Goal: Transaction & Acquisition: Download file/media

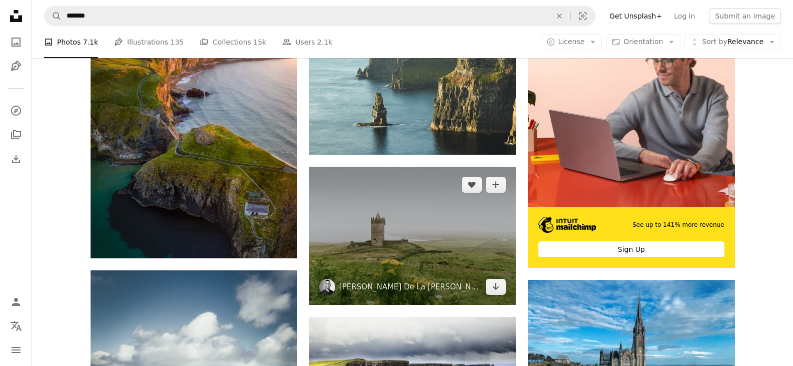
scroll to position [250, 0]
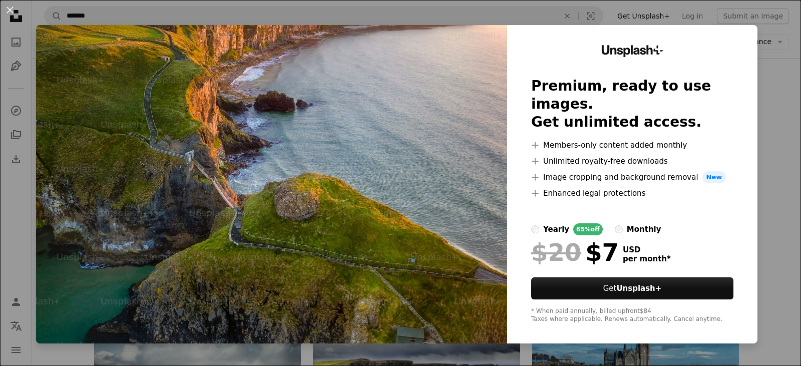
click at [763, 90] on div "An X shape Unsplash+ Premium, ready to use images. Get unlimited access. A plus…" at bounding box center [400, 183] width 801 height 366
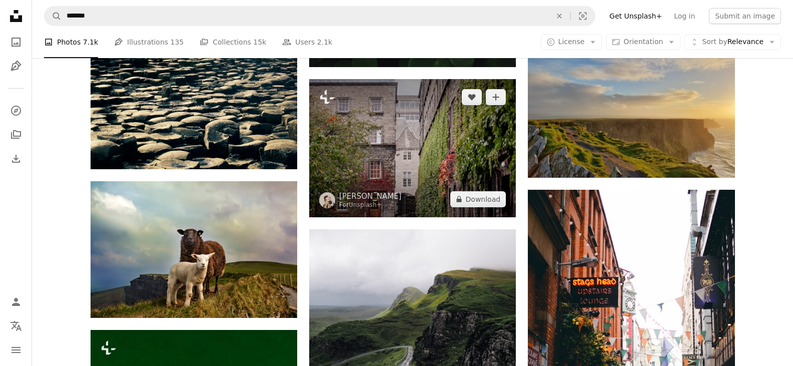
scroll to position [851, 0]
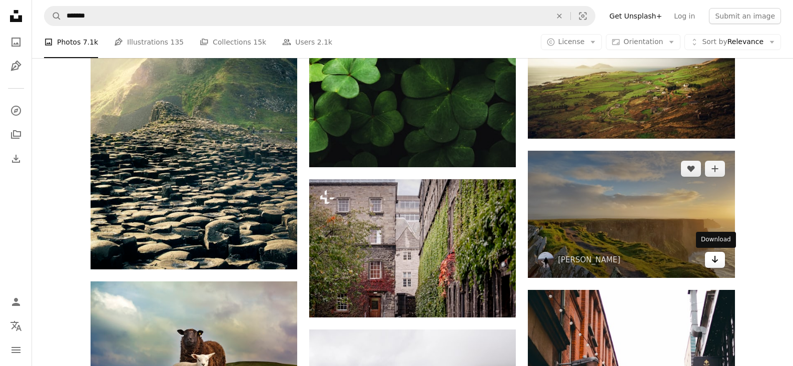
click at [707, 259] on link "Arrow pointing down" at bounding box center [715, 260] width 20 height 16
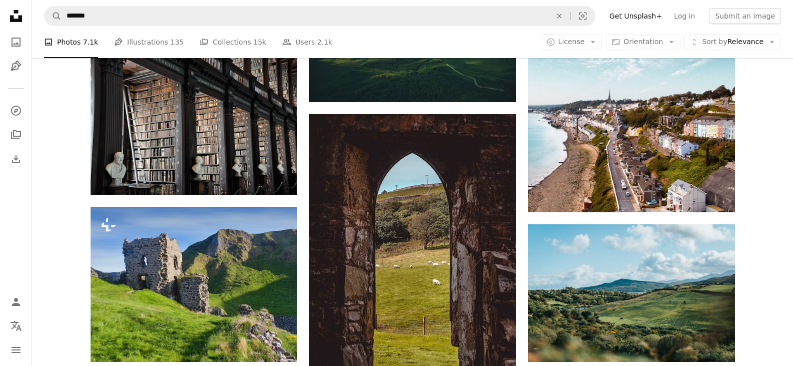
scroll to position [4254, 0]
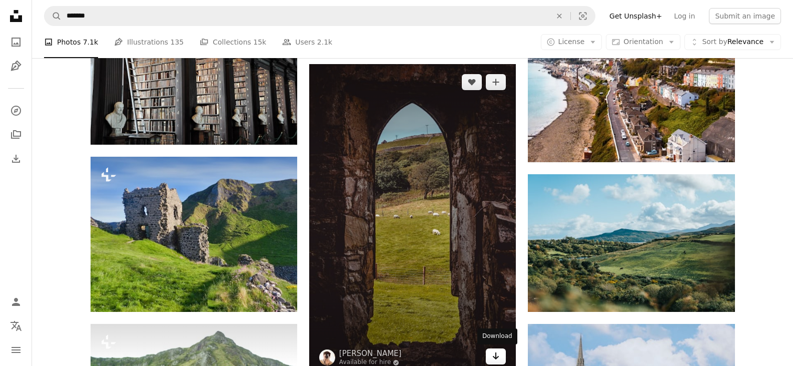
click at [500, 352] on link "Arrow pointing down" at bounding box center [496, 356] width 20 height 16
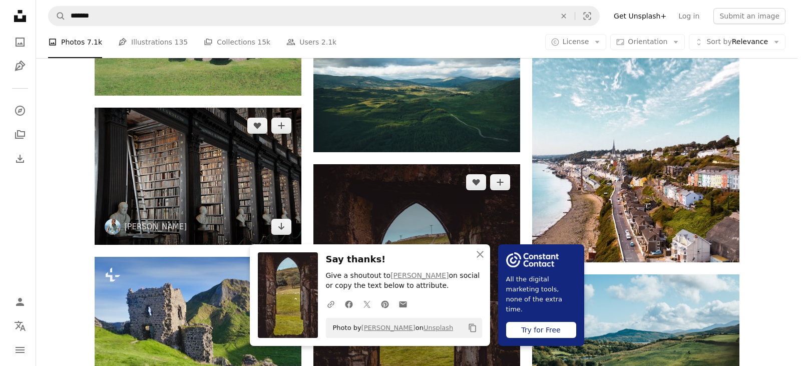
scroll to position [4304, 0]
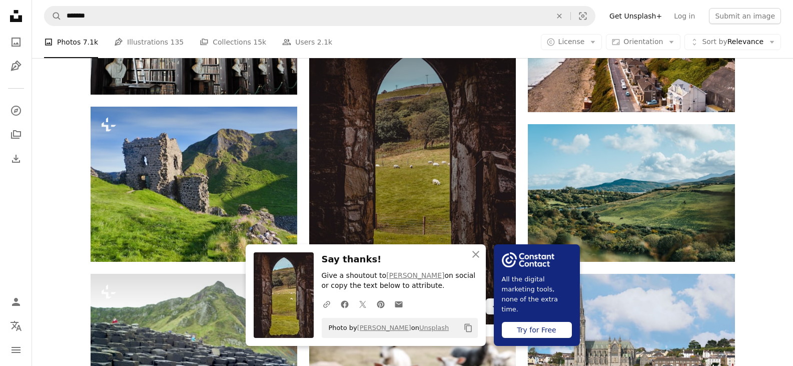
click at [420, 137] on img at bounding box center [412, 169] width 207 height 310
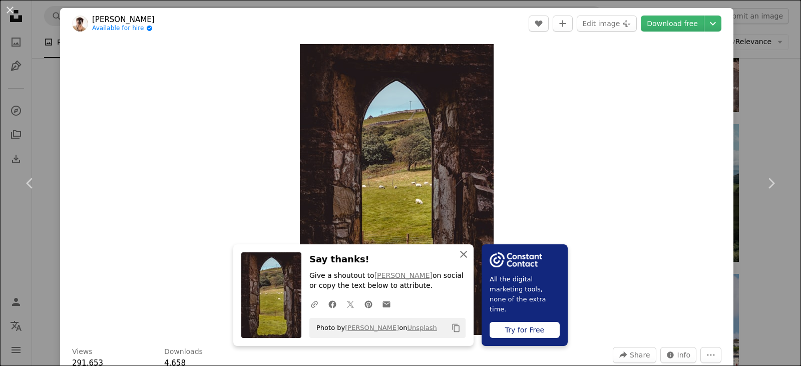
click at [460, 256] on icon "An X shape" at bounding box center [463, 254] width 12 height 12
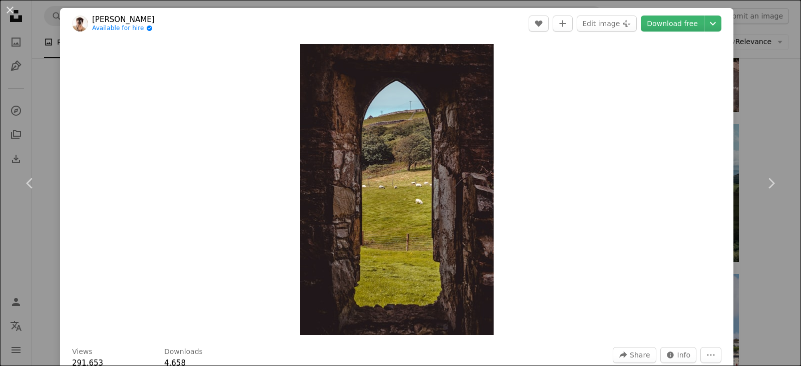
click at [61, 136] on div "Zoom in" at bounding box center [396, 189] width 673 height 301
drag, startPoint x: 60, startPoint y: 136, endPoint x: 55, endPoint y: 136, distance: 5.5
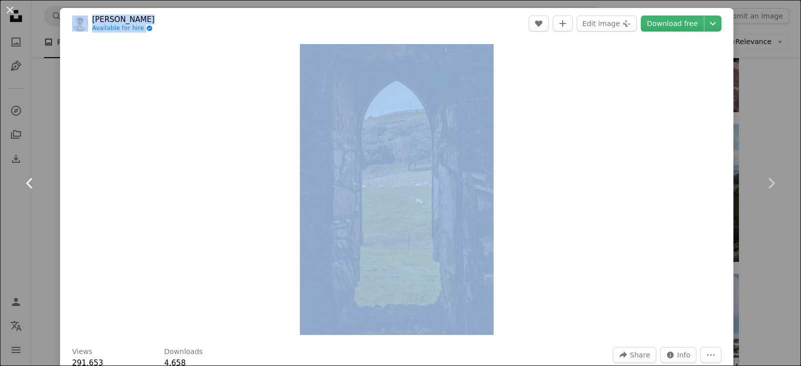
click at [53, 136] on link "Chevron left" at bounding box center [30, 183] width 60 height 96
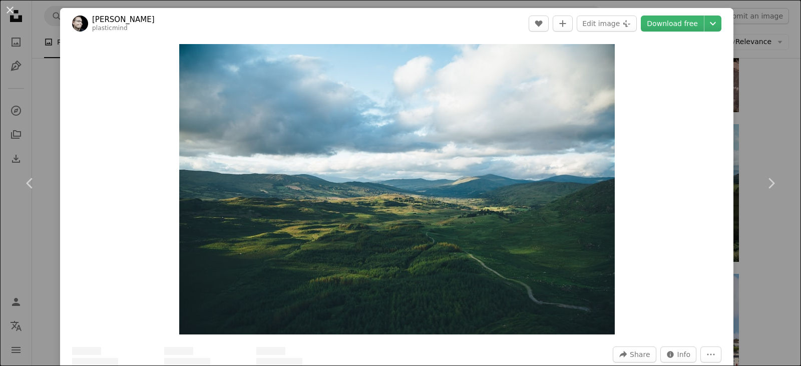
click at [745, 71] on div "An X shape Chevron left Chevron right [PERSON_NAME] plasticmind A heart A plus …" at bounding box center [400, 183] width 801 height 366
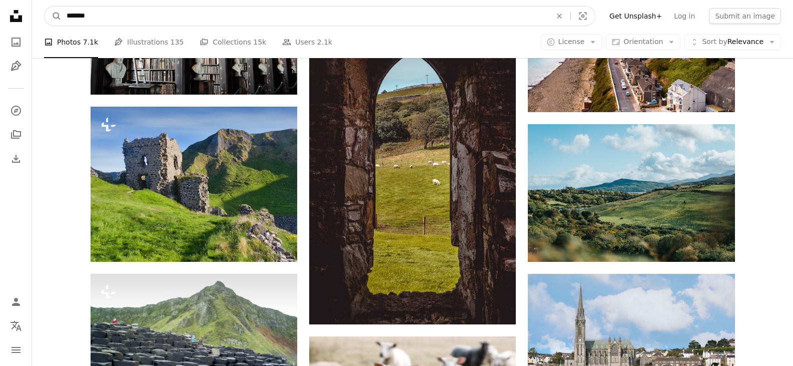
click at [149, 11] on input "*******" at bounding box center [305, 16] width 487 height 19
type input "*"
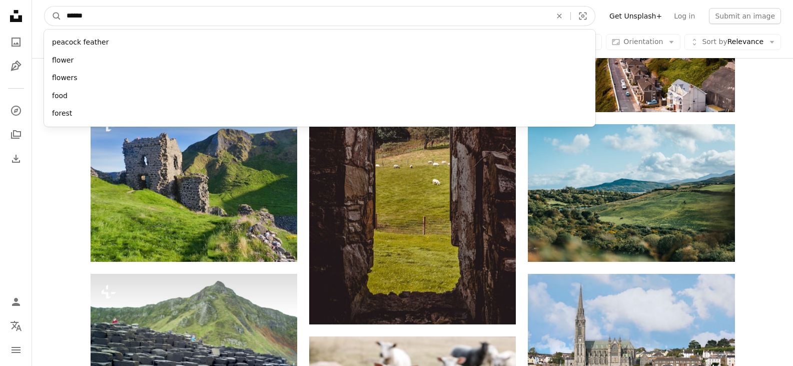
type input "*******"
click button "A magnifying glass" at bounding box center [53, 16] width 17 height 19
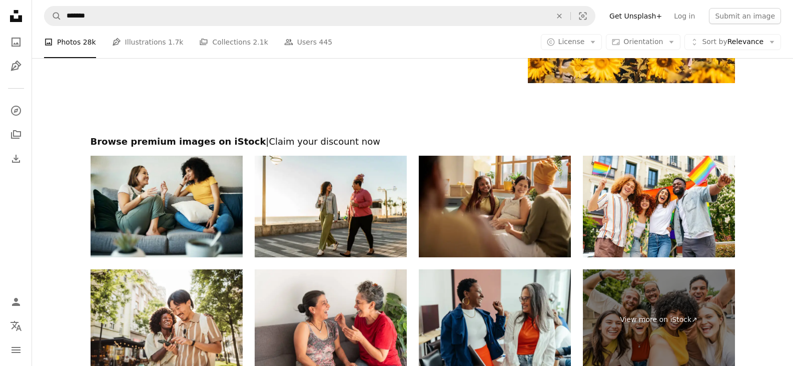
scroll to position [1893, 0]
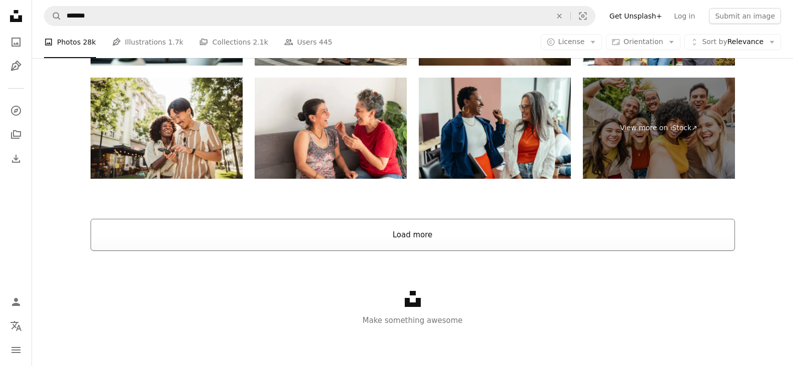
click at [423, 231] on button "Load more" at bounding box center [413, 235] width 645 height 32
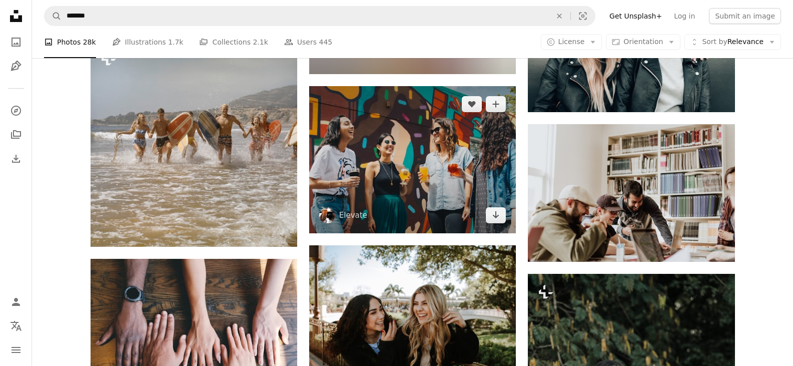
scroll to position [3995, 0]
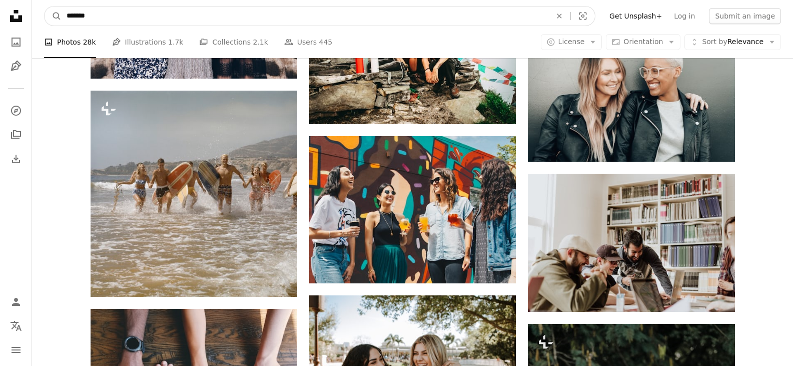
click at [241, 14] on input "*******" at bounding box center [305, 16] width 487 height 19
type input "**********"
click at [45, 7] on button "A magnifying glass" at bounding box center [53, 16] width 17 height 19
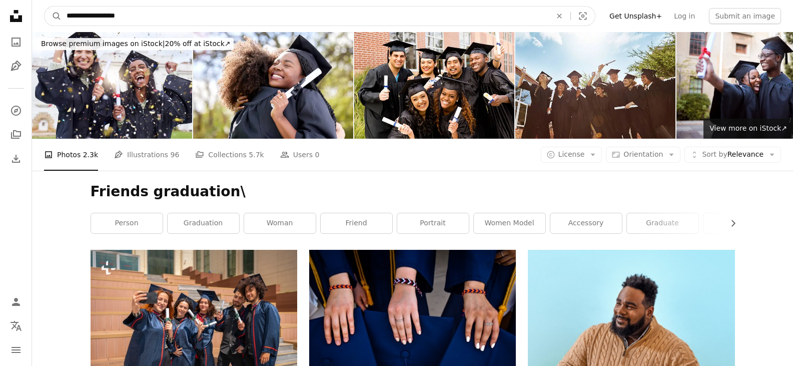
click at [241, 8] on input "**********" at bounding box center [305, 16] width 487 height 19
type input "**********"
click button "A magnifying glass" at bounding box center [53, 16] width 17 height 19
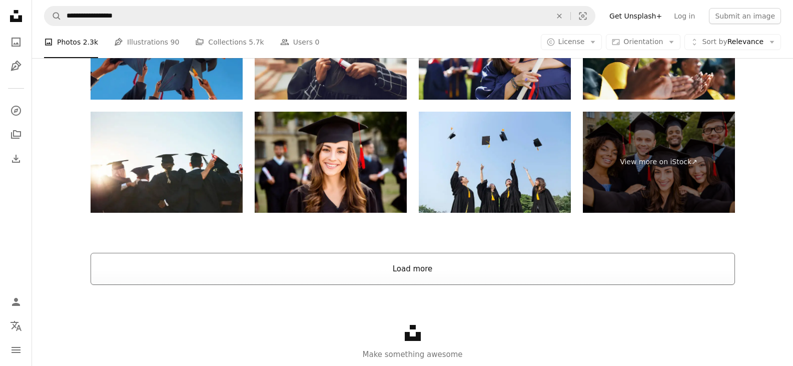
click at [391, 276] on button "Load more" at bounding box center [413, 269] width 645 height 32
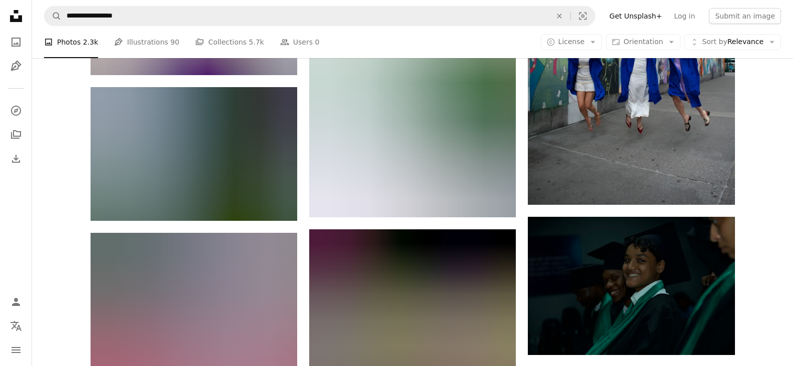
scroll to position [9108, 0]
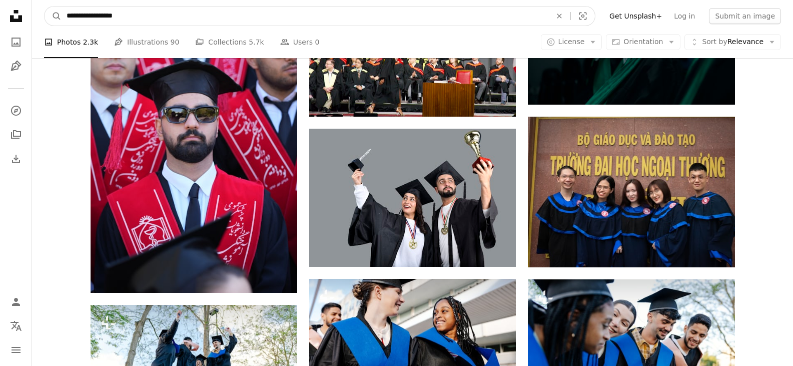
drag, startPoint x: 276, startPoint y: 15, endPoint x: 17, endPoint y: 20, distance: 259.8
type input "*******"
click at [45, 7] on button "A magnifying glass" at bounding box center [53, 16] width 17 height 19
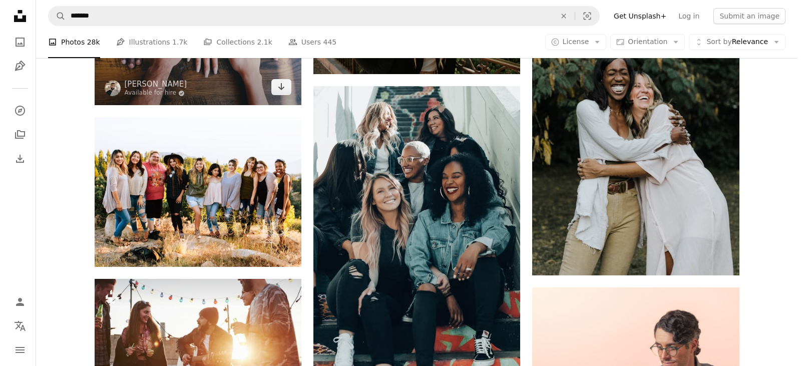
scroll to position [4053, 0]
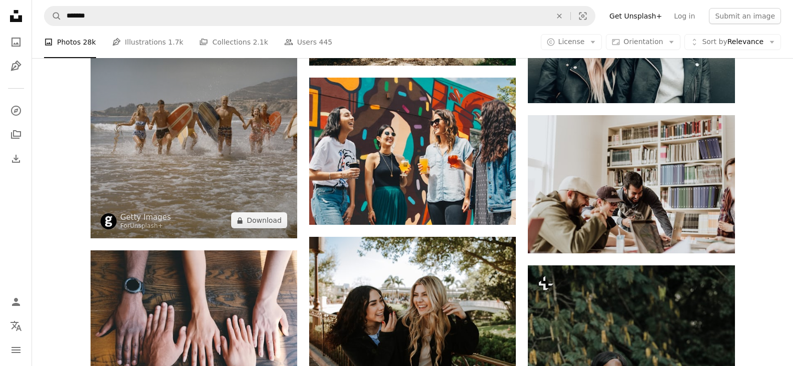
click at [195, 143] on img at bounding box center [194, 135] width 207 height 207
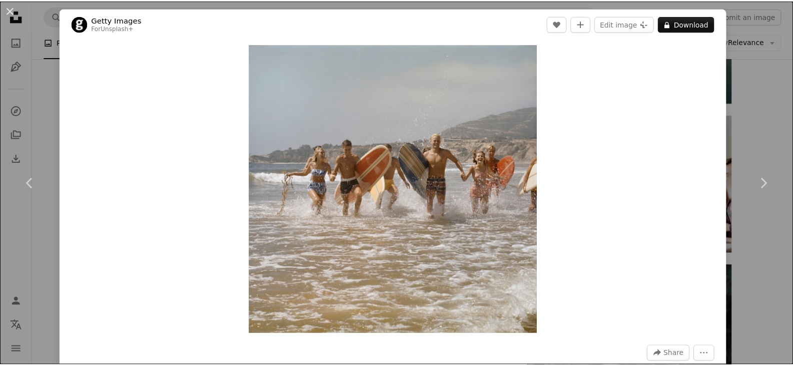
scroll to position [320, 0]
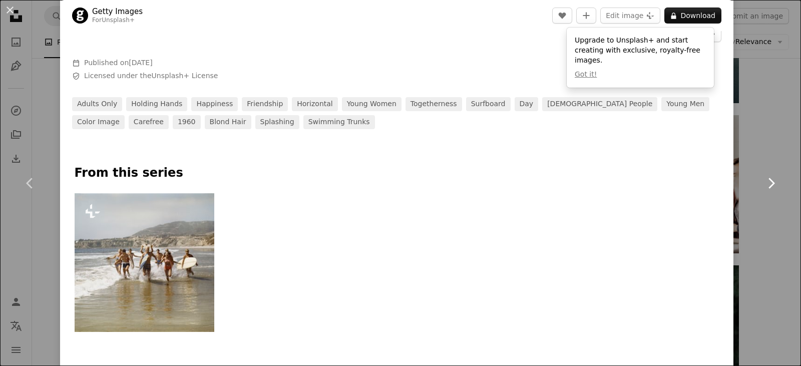
click at [742, 140] on link "Chevron right" at bounding box center [771, 183] width 60 height 96
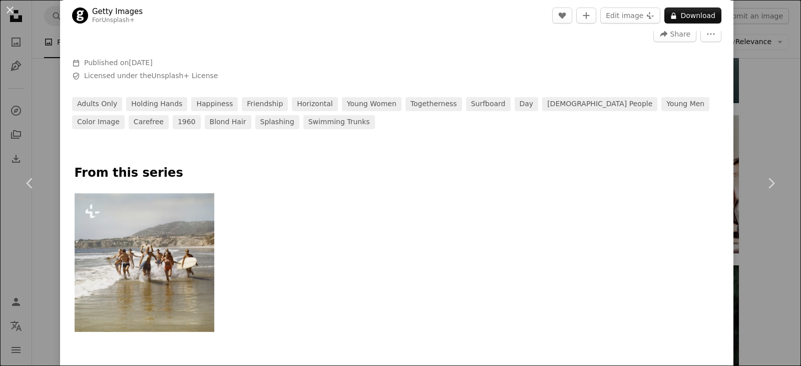
click at [780, 98] on div "An X shape Chevron left Chevron right Getty Images For Unsplash+ A heart A plus…" at bounding box center [400, 183] width 801 height 366
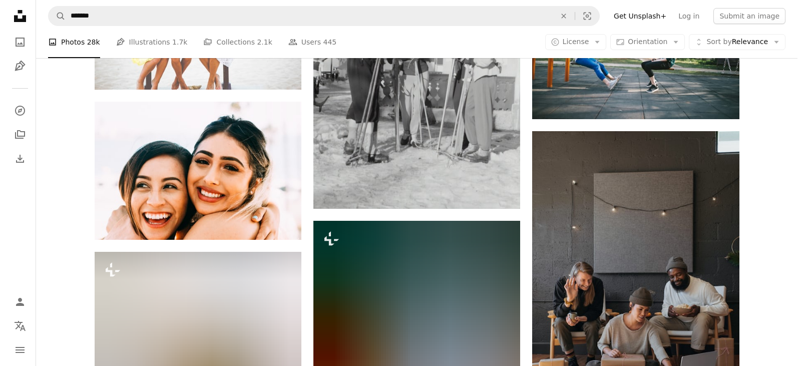
scroll to position [10359, 0]
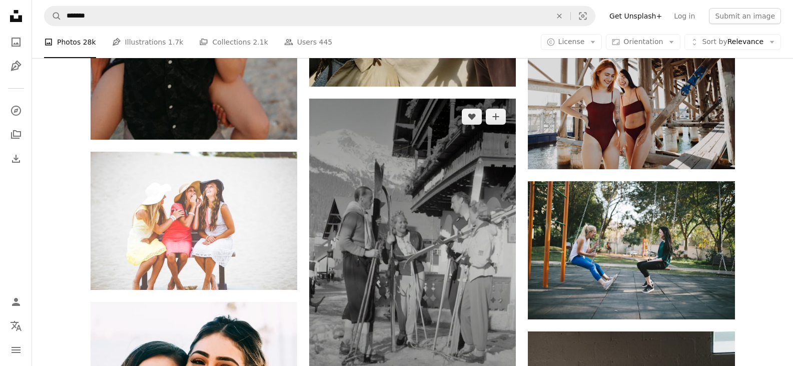
click at [424, 203] on img at bounding box center [412, 254] width 207 height 310
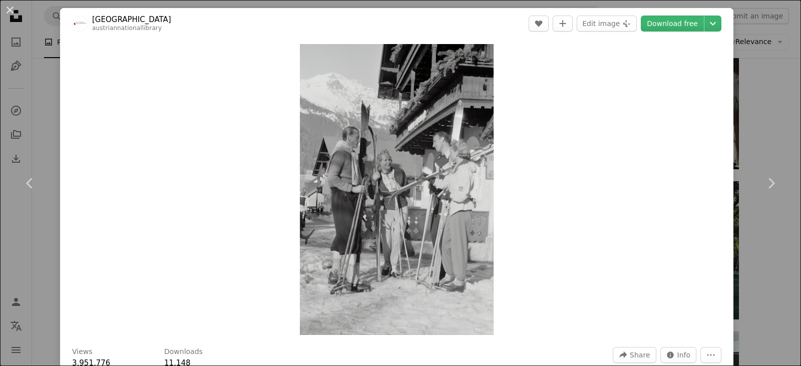
drag, startPoint x: 463, startPoint y: 203, endPoint x: 592, endPoint y: 149, distance: 139.7
click at [592, 149] on div "Zoom in" at bounding box center [396, 189] width 673 height 301
click at [683, 21] on link "Download free" at bounding box center [672, 24] width 63 height 16
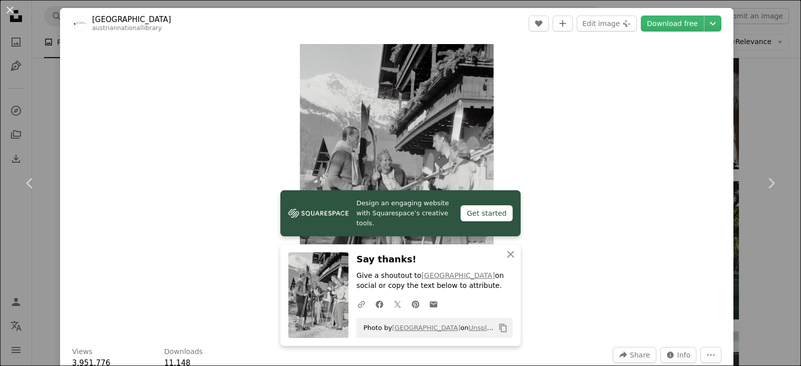
click at [46, 107] on div "An X shape Chevron left Chevron right Design an engaging website with Squarespa…" at bounding box center [400, 183] width 801 height 366
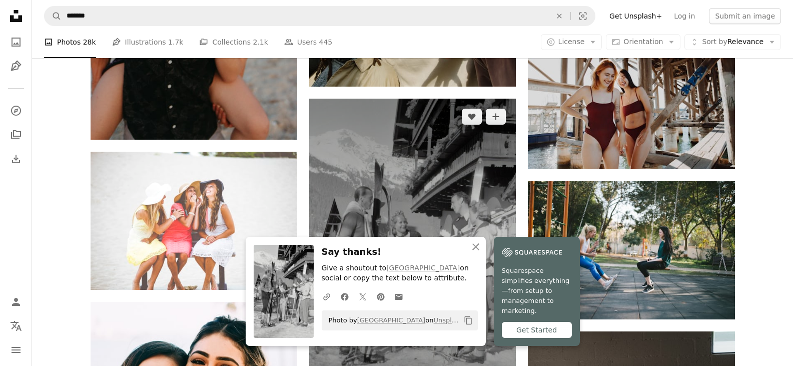
click at [398, 174] on img at bounding box center [412, 254] width 207 height 310
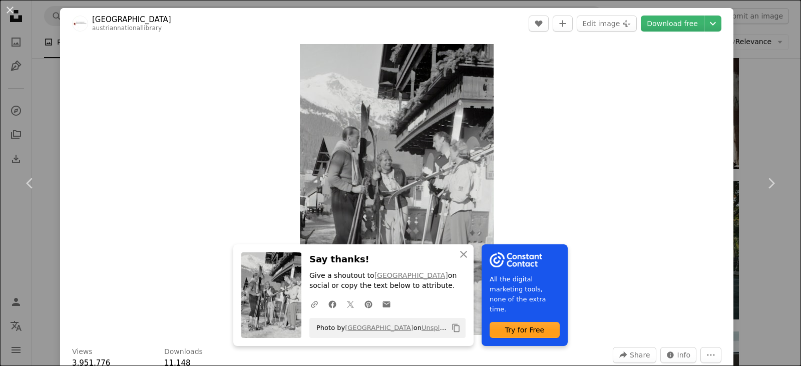
drag, startPoint x: 754, startPoint y: 131, endPoint x: 480, endPoint y: 117, distance: 273.6
click at [754, 131] on div "An X shape Chevron left Chevron right An X shape Close Say thanks! Give a shout…" at bounding box center [400, 183] width 801 height 366
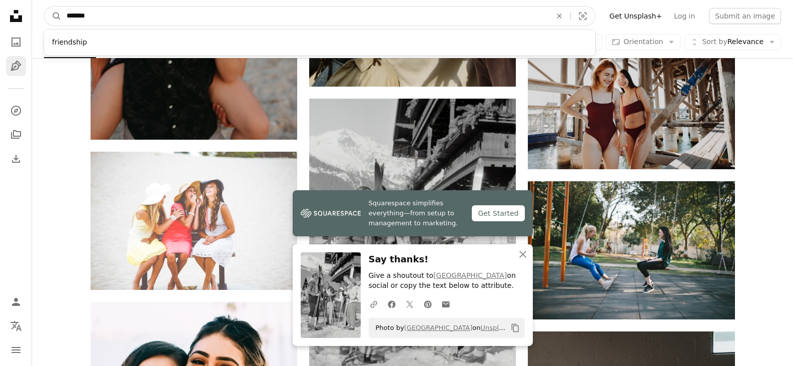
drag, startPoint x: 257, startPoint y: 20, endPoint x: 8, endPoint y: 66, distance: 253.5
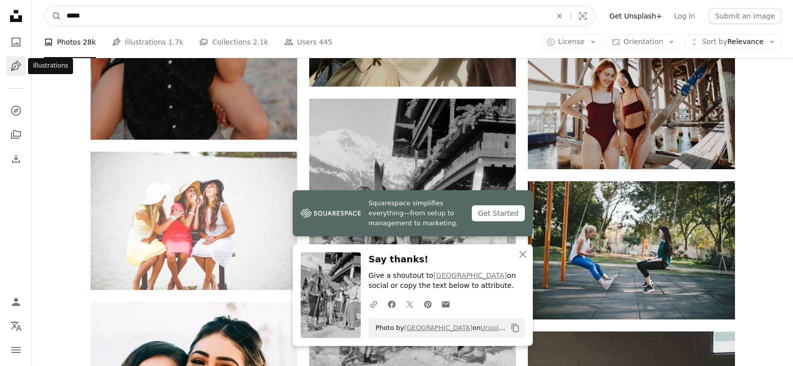
type input "*****"
click at [45, 7] on button "A magnifying glass" at bounding box center [53, 16] width 17 height 19
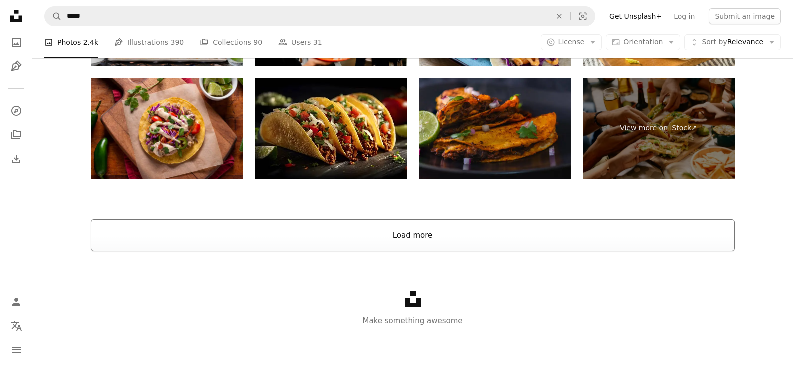
click at [444, 227] on button "Load more" at bounding box center [413, 235] width 645 height 32
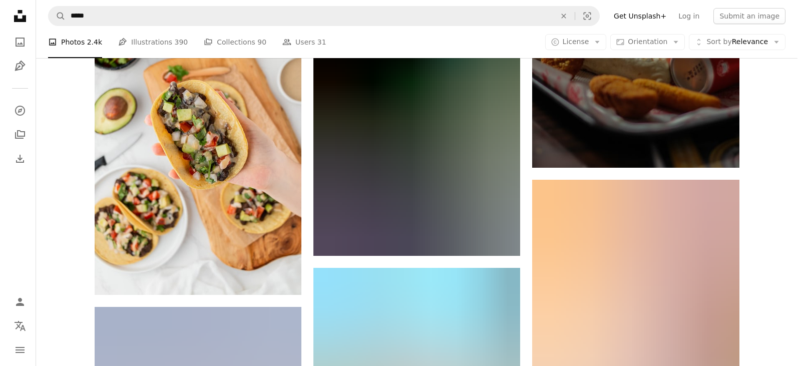
scroll to position [20836, 0]
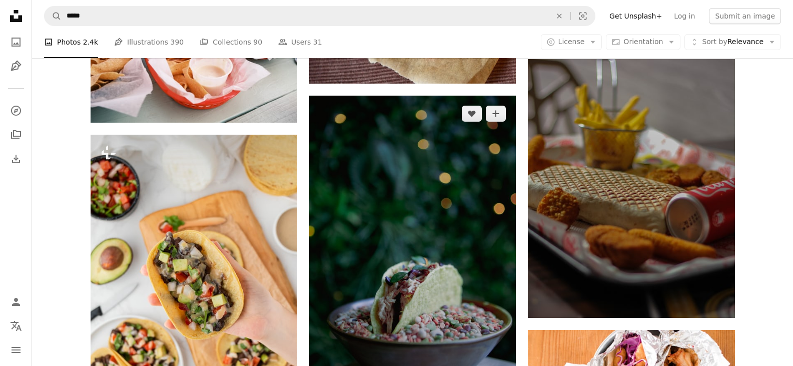
click at [466, 289] on img at bounding box center [412, 251] width 207 height 310
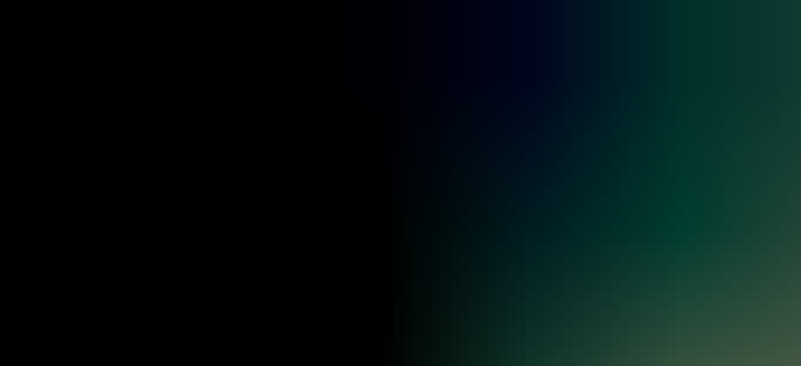
scroll to position [407, 0]
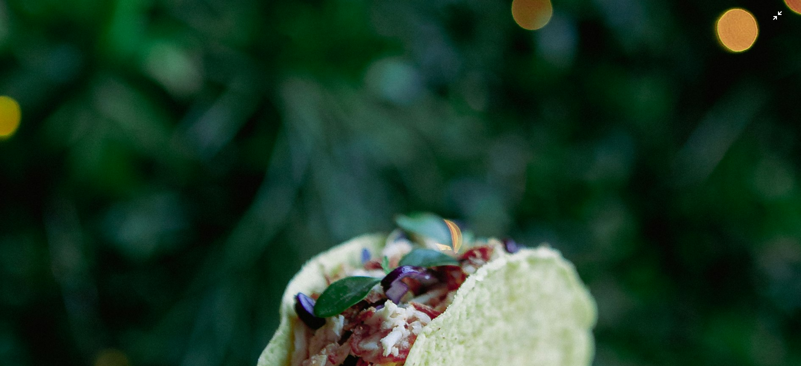
click at [476, 270] on img "Zoom out on this image" at bounding box center [400, 193] width 802 height 1203
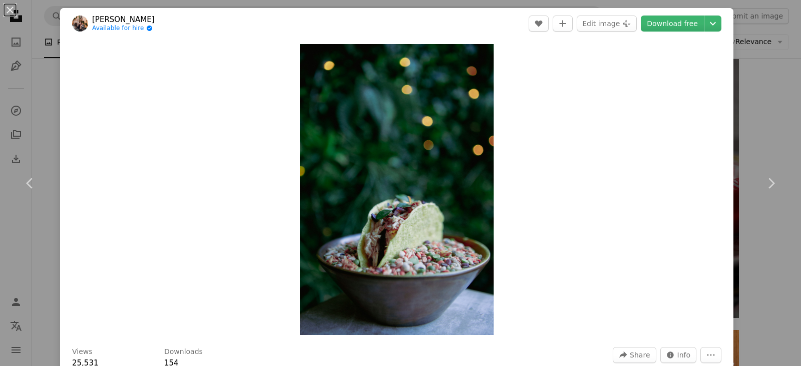
click at [546, 207] on div "Zoom in" at bounding box center [396, 189] width 673 height 301
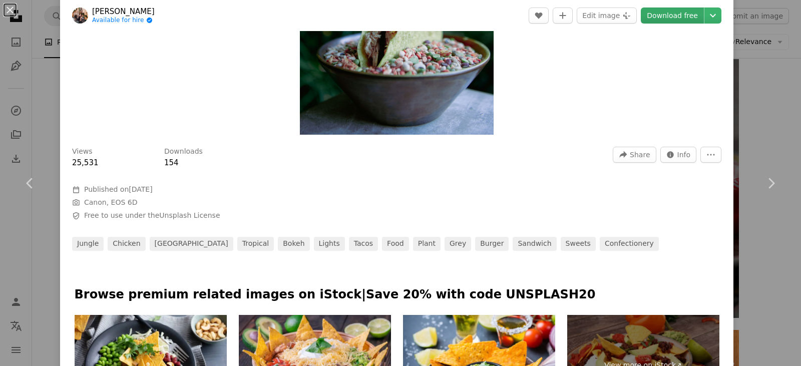
click at [651, 22] on link "Download free" at bounding box center [672, 16] width 63 height 16
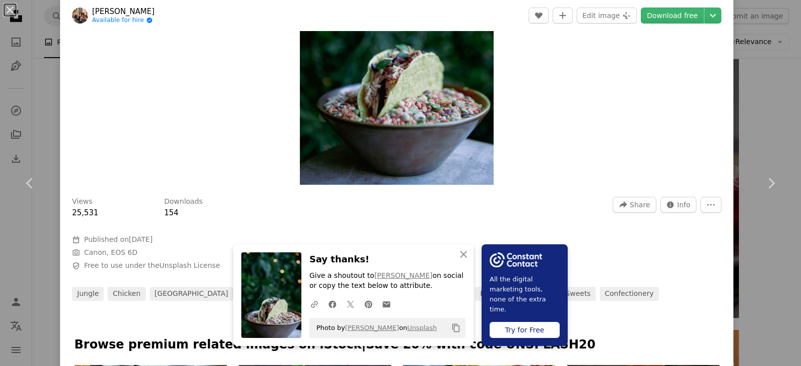
scroll to position [50, 0]
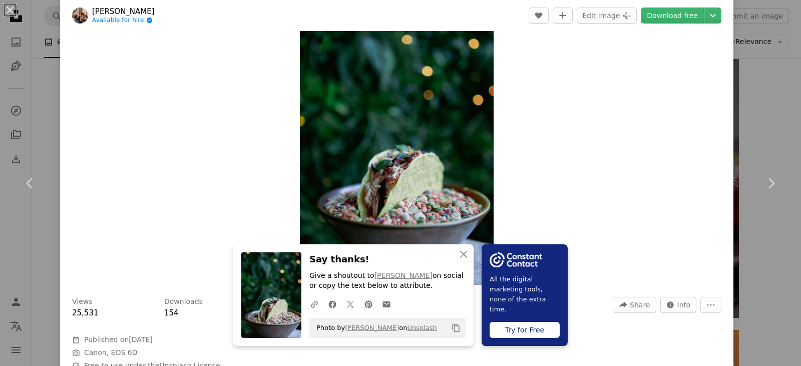
click at [143, 12] on link "[PERSON_NAME]" at bounding box center [123, 12] width 63 height 10
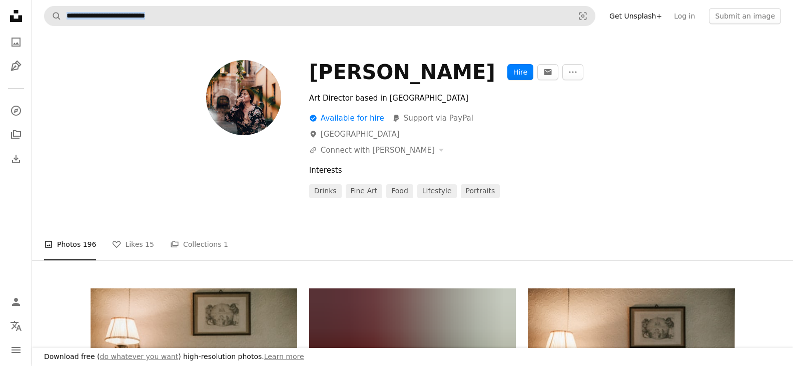
drag, startPoint x: 143, startPoint y: 12, endPoint x: 138, endPoint y: 15, distance: 5.8
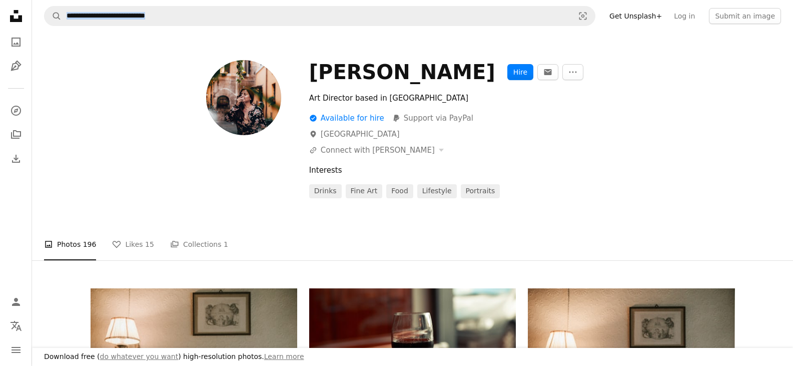
click at [534, 143] on div "A checkmark inside of a circle Available for hire PayPal icon Support via PayPa…" at bounding box center [522, 134] width 426 height 44
click at [508, 123] on div "A checkmark inside of a circle Available for hire PayPal icon Support via PayPal" at bounding box center [522, 118] width 426 height 12
drag, startPoint x: 453, startPoint y: 80, endPoint x: 312, endPoint y: 75, distance: 141.2
click at [312, 75] on div "[PERSON_NAME]" at bounding box center [402, 72] width 186 height 24
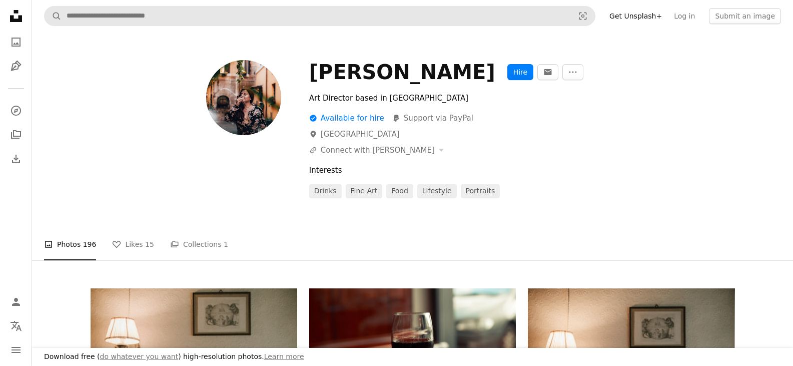
copy div "[PERSON_NAME]"
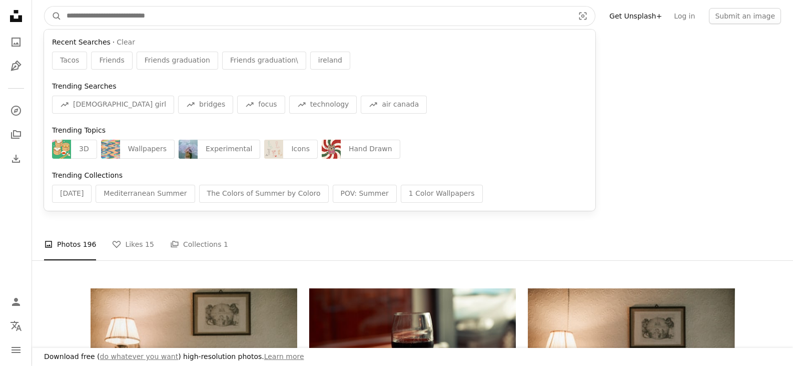
click at [323, 24] on input "Find visuals sitewide" at bounding box center [316, 16] width 509 height 19
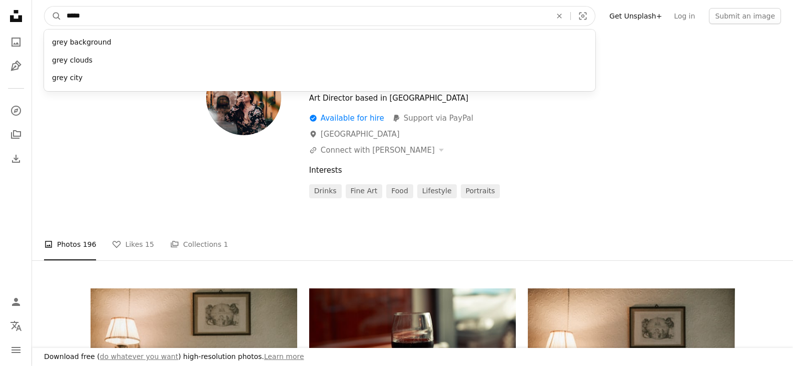
type input "****"
click button "A magnifying glass" at bounding box center [53, 16] width 17 height 19
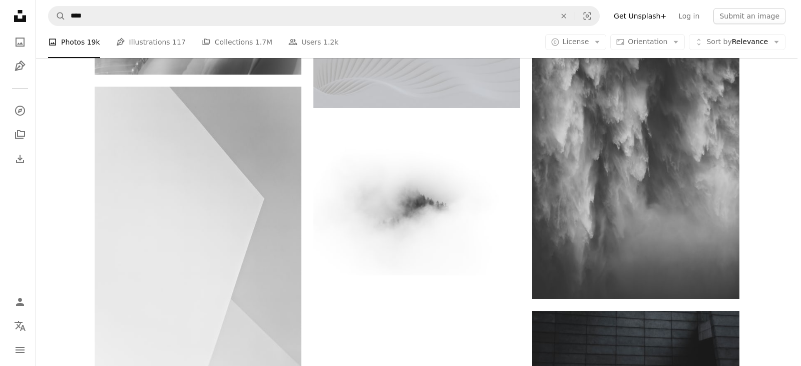
scroll to position [1051, 0]
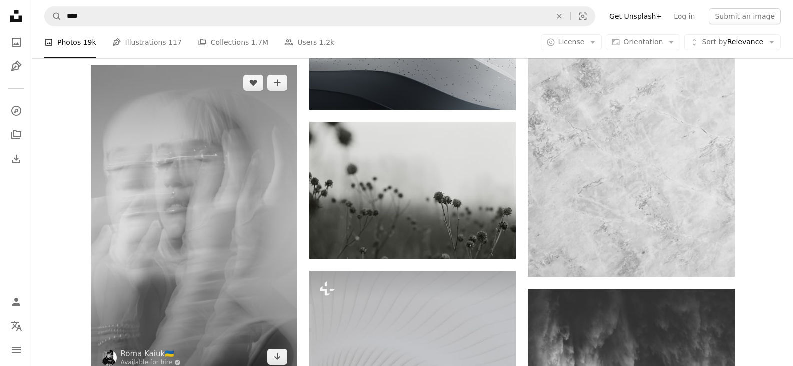
click at [149, 177] on img at bounding box center [194, 220] width 207 height 310
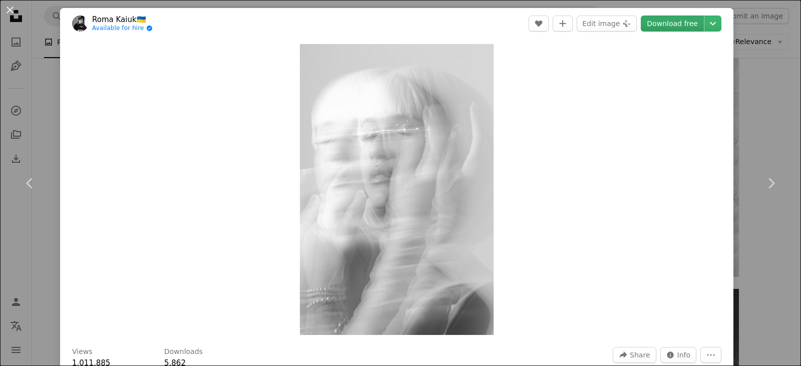
click at [678, 21] on link "Download free" at bounding box center [672, 24] width 63 height 16
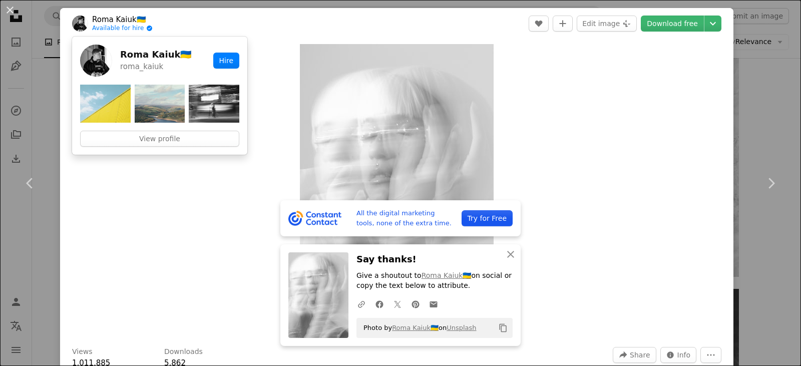
click at [139, 21] on link "Roma Kaiuk🇺🇦" at bounding box center [122, 20] width 61 height 10
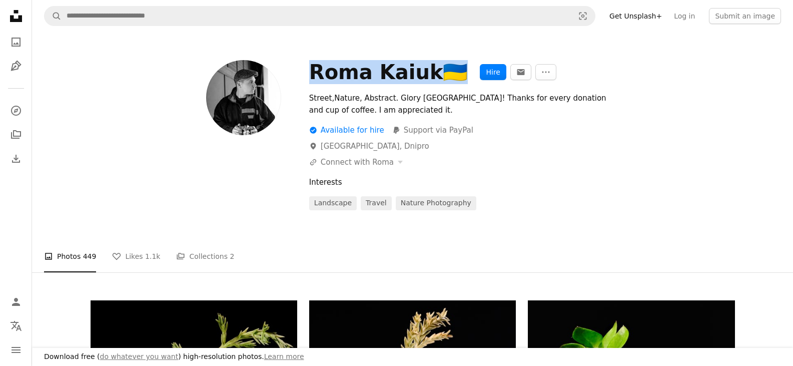
drag, startPoint x: 440, startPoint y: 72, endPoint x: 306, endPoint y: 76, distance: 133.7
click at [306, 76] on div "Roma Kaiuk🇺🇦 Hire An envelope More Actions Street,Nature, Abstract. Glory [GEOG…" at bounding box center [413, 135] width 645 height 150
copy div "Roma Kaiuk🇺🇦"
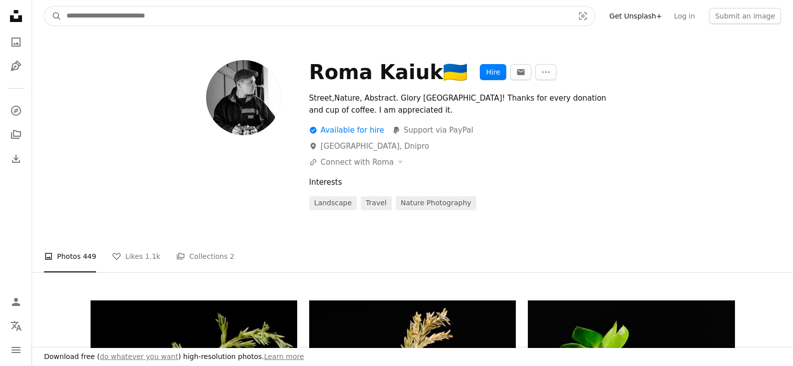
click at [277, 13] on input "Find visuals sitewide" at bounding box center [316, 16] width 509 height 19
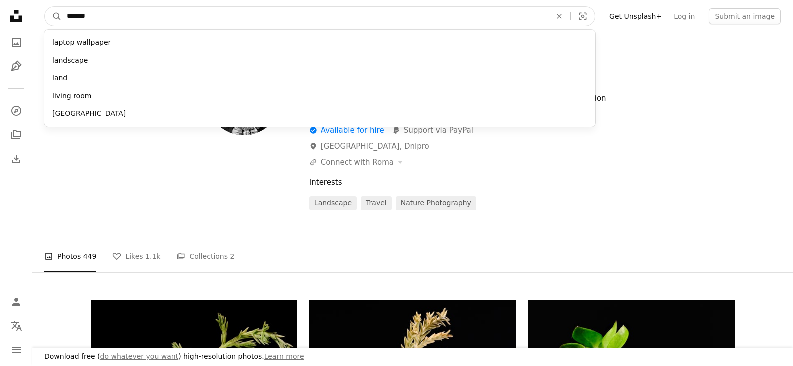
type input "********"
click button "A magnifying glass" at bounding box center [53, 16] width 17 height 19
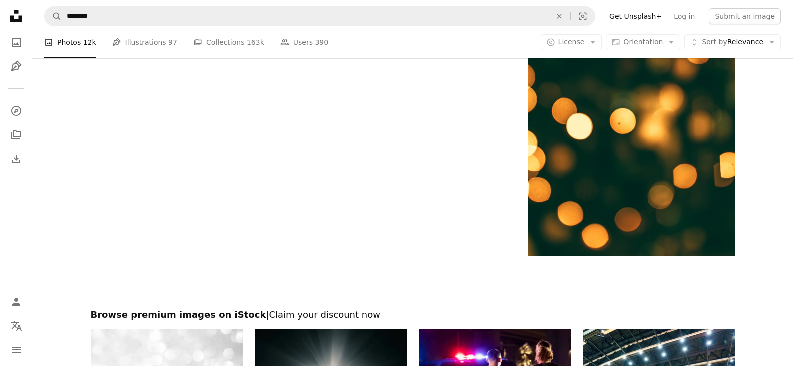
scroll to position [1451, 0]
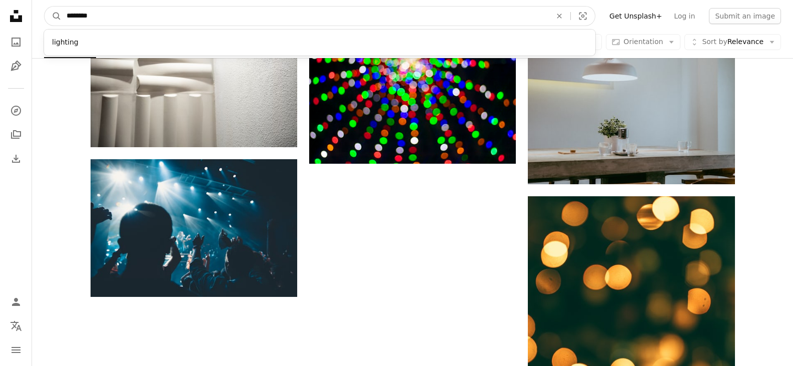
drag, startPoint x: 180, startPoint y: 18, endPoint x: 0, endPoint y: 42, distance: 181.7
type input "*********"
click button "A magnifying glass" at bounding box center [53, 16] width 17 height 19
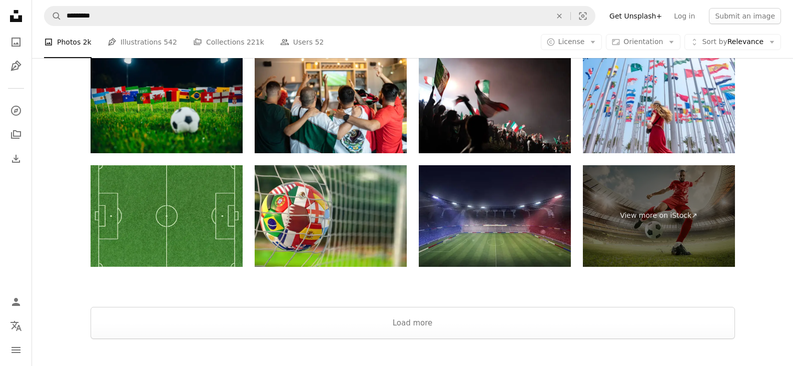
scroll to position [1751, 0]
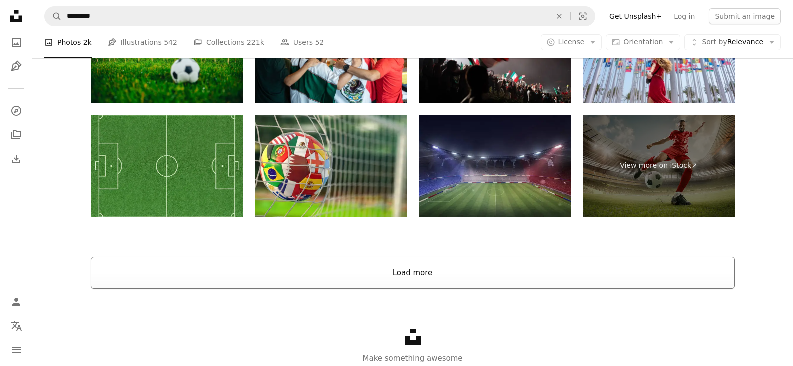
click at [469, 270] on button "Load more" at bounding box center [413, 273] width 645 height 32
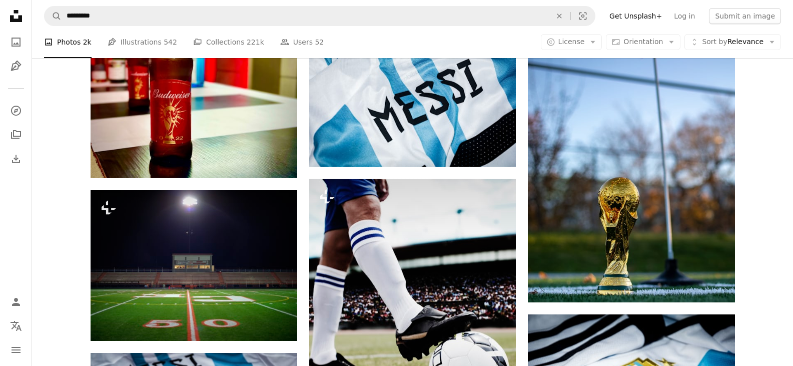
scroll to position [4003, 0]
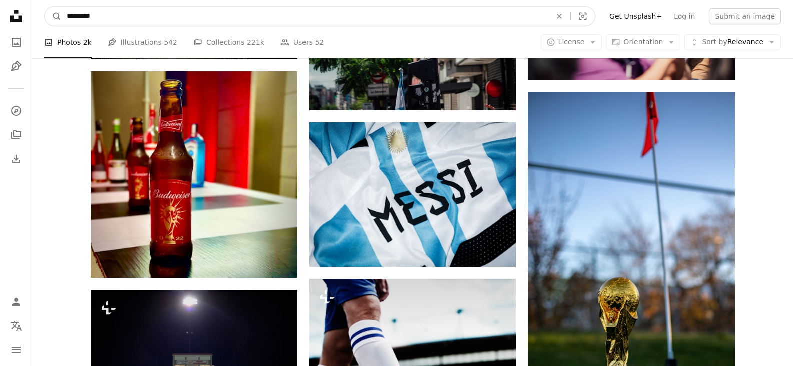
drag, startPoint x: 325, startPoint y: 14, endPoint x: 0, endPoint y: 94, distance: 335.1
type input "******"
click button "A magnifying glass" at bounding box center [53, 16] width 17 height 19
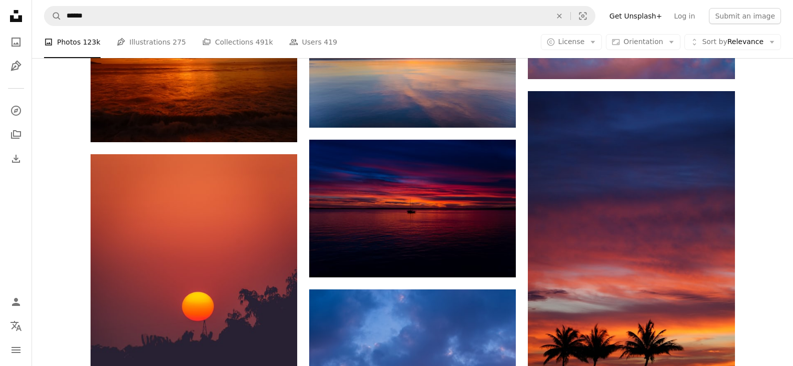
scroll to position [5104, 0]
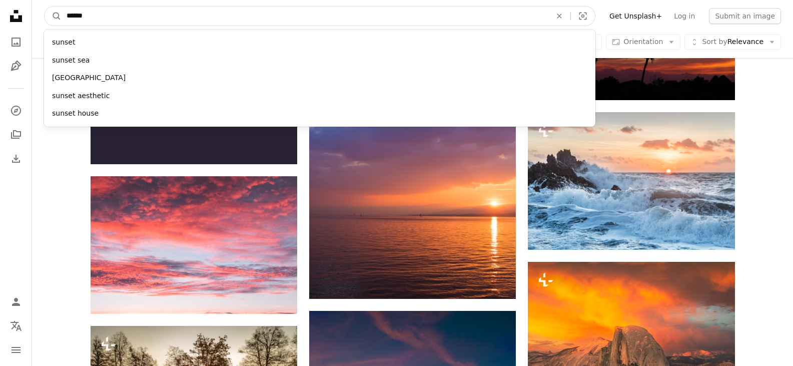
drag, startPoint x: 111, startPoint y: 21, endPoint x: 0, endPoint y: 6, distance: 111.6
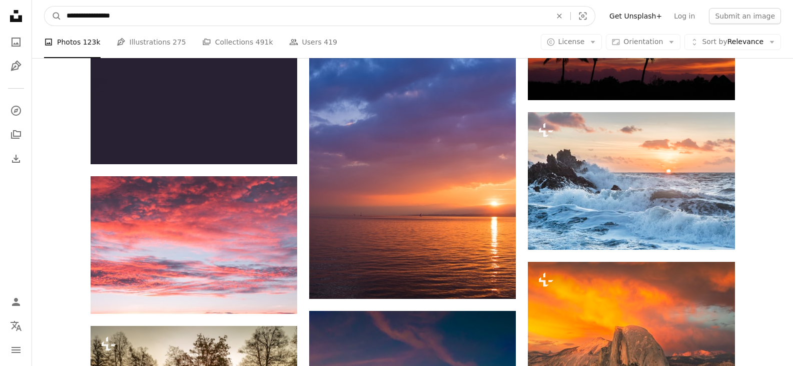
type input "**********"
click button "A magnifying glass" at bounding box center [53, 16] width 17 height 19
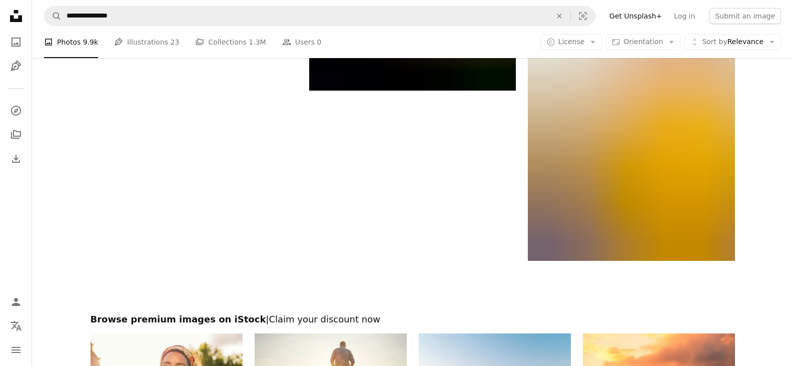
scroll to position [2152, 0]
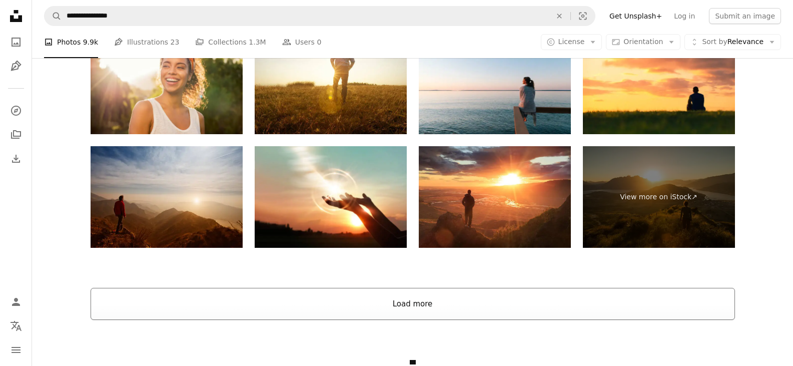
click at [422, 305] on button "Load more" at bounding box center [413, 304] width 645 height 32
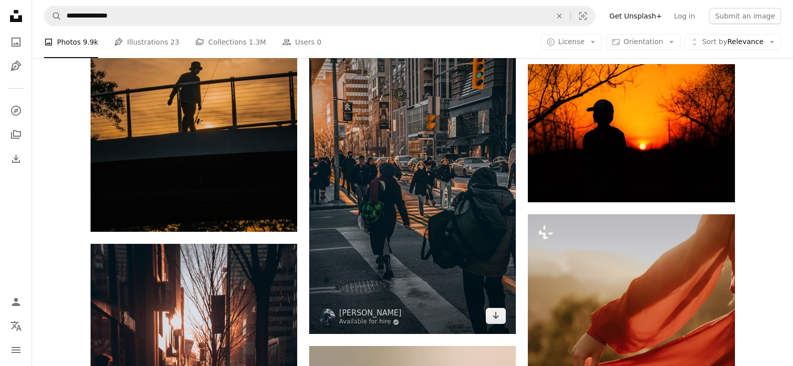
scroll to position [3703, 0]
